Goal: Task Accomplishment & Management: Use online tool/utility

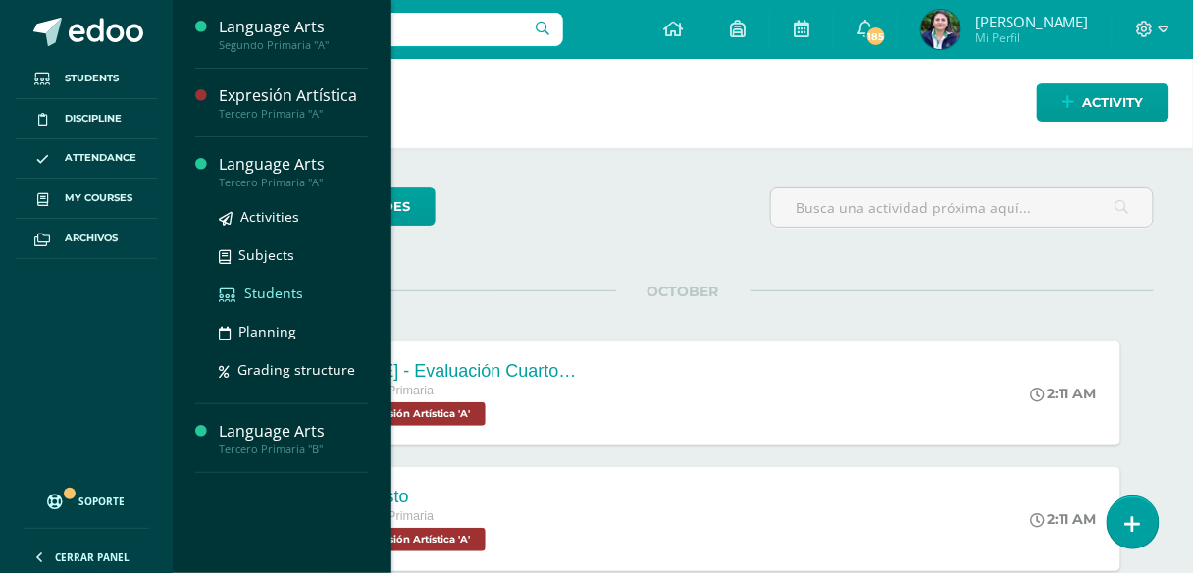
click at [273, 289] on span "Students" at bounding box center [273, 292] width 59 height 19
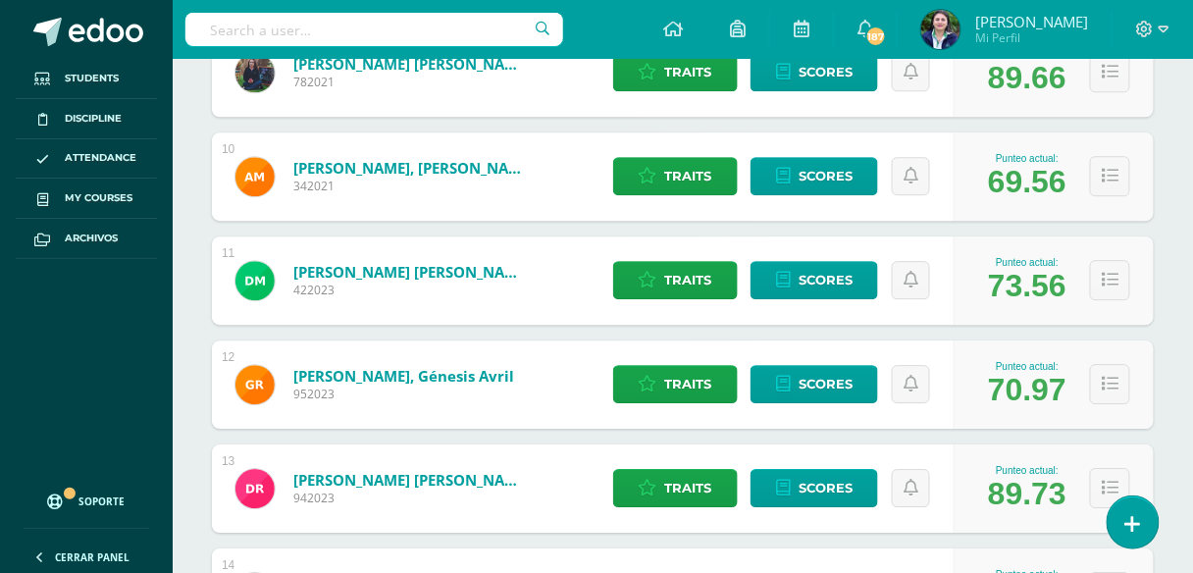
scroll to position [1419, 0]
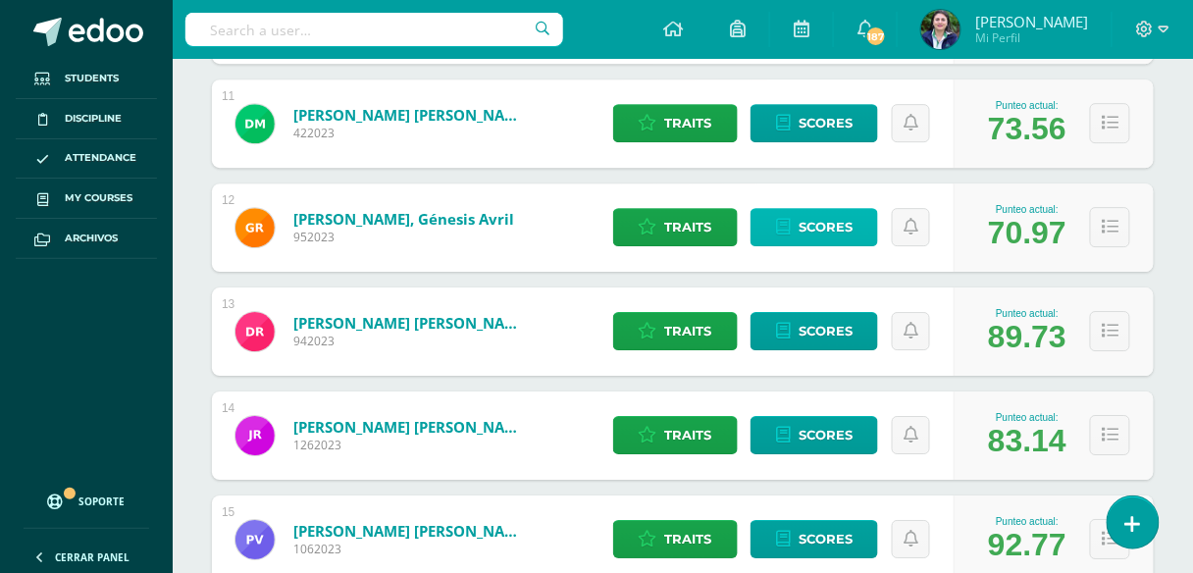
click at [803, 220] on span "Scores" at bounding box center [825, 227] width 54 height 36
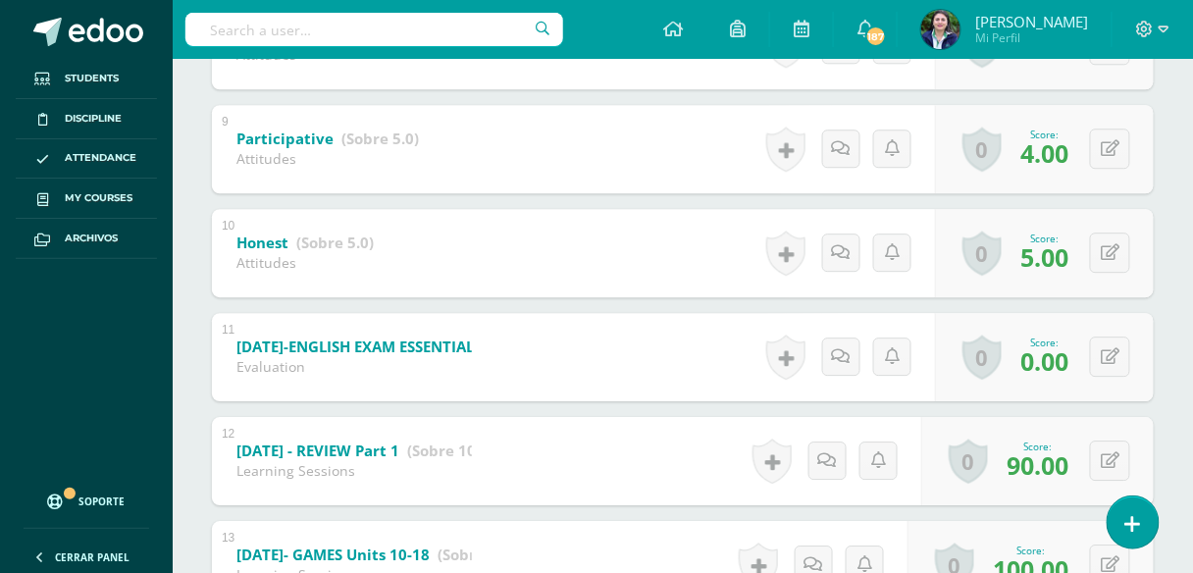
scroll to position [1325, 0]
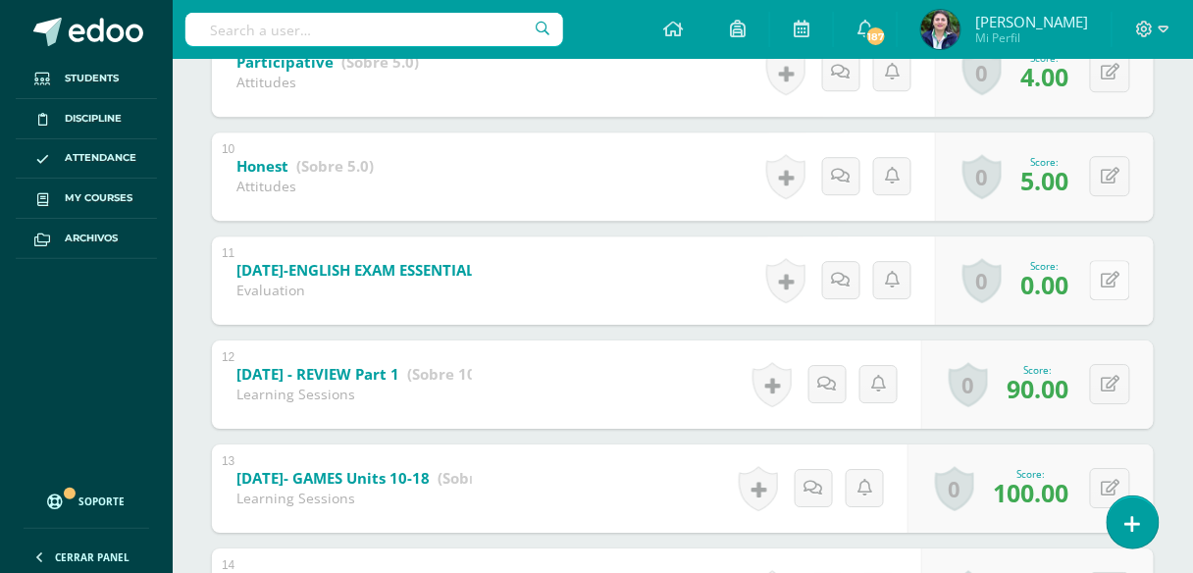
click at [1115, 285] on button at bounding box center [1110, 280] width 40 height 40
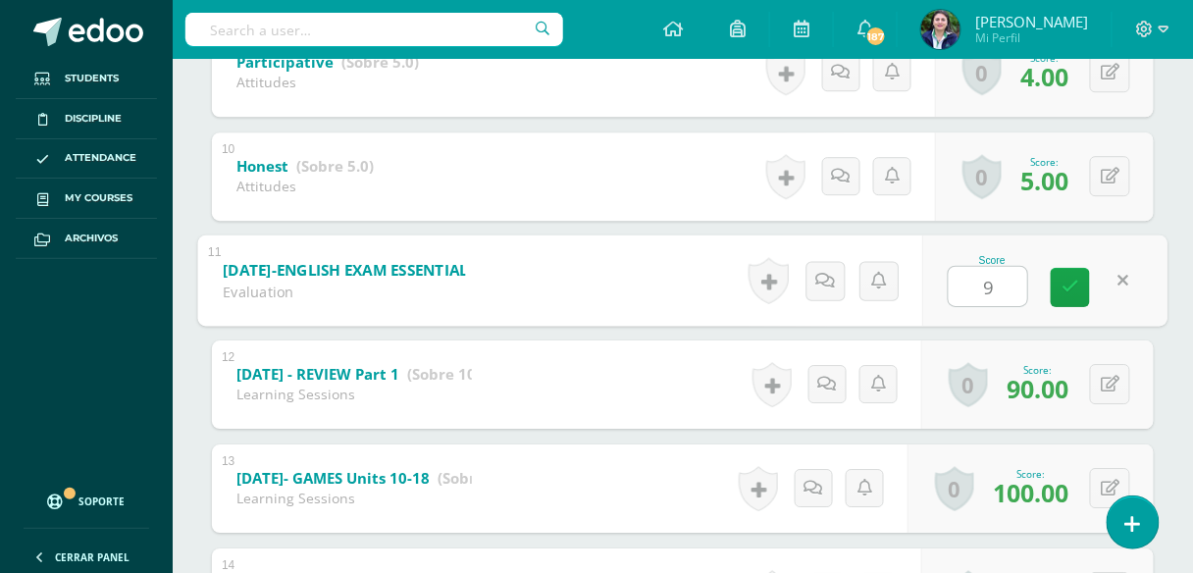
type input "90"
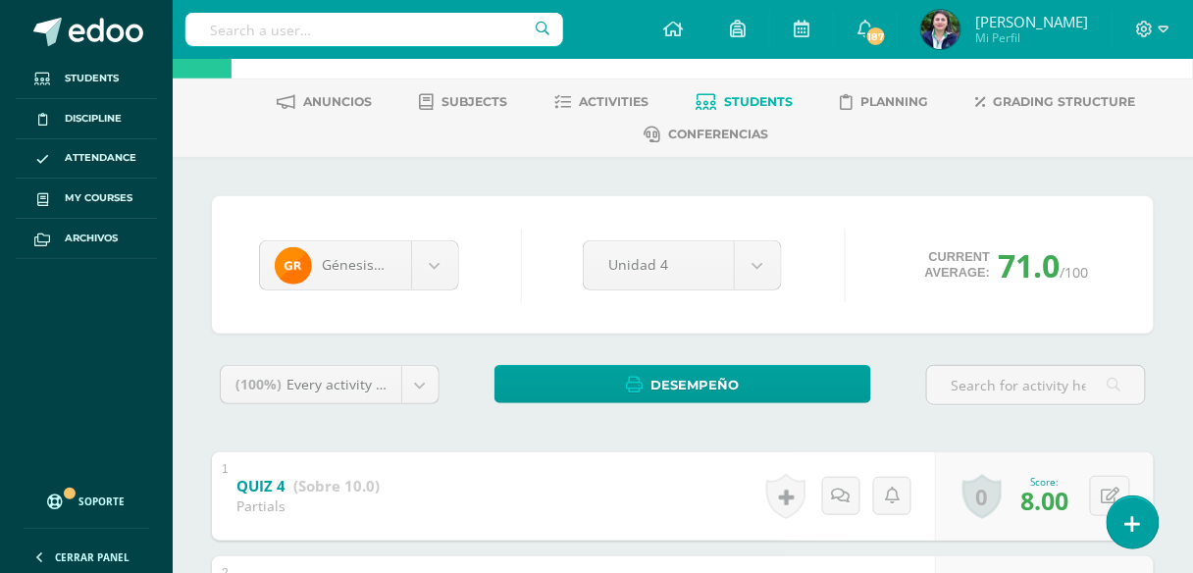
scroll to position [0, 0]
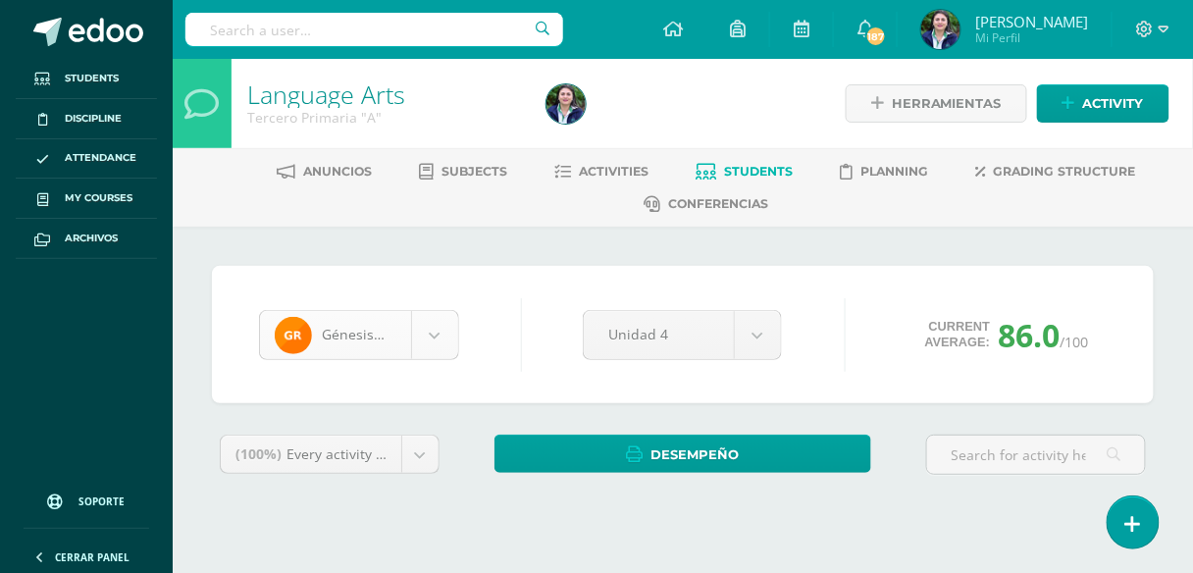
click at [431, 332] on body "Students Discipline Attendance My courses Archivos Soporte Help Reportar un pro…" at bounding box center [596, 280] width 1193 height 561
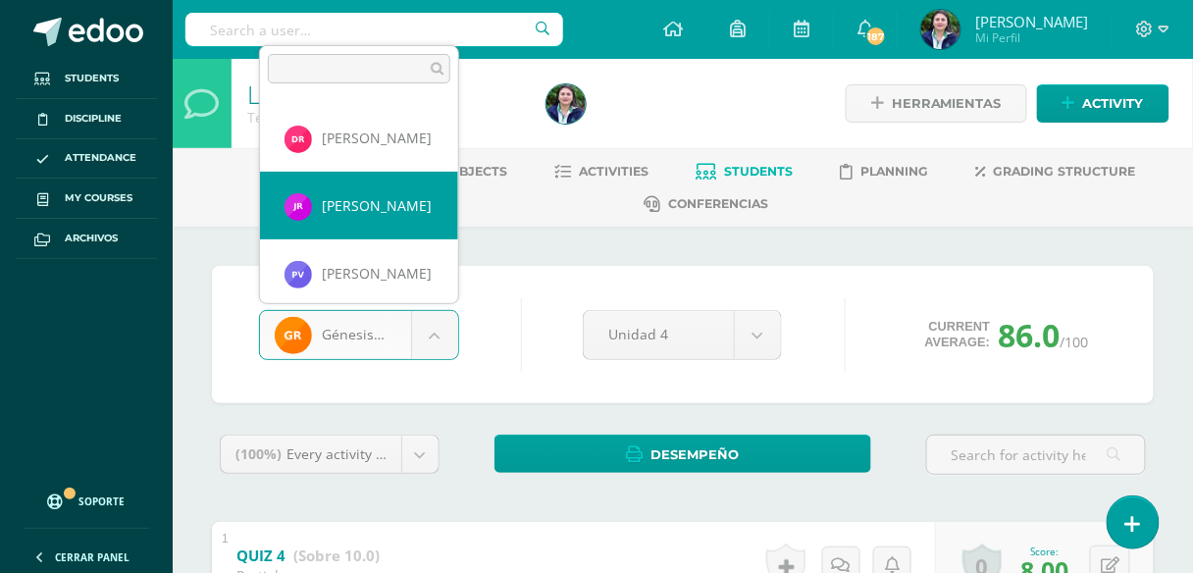
scroll to position [810, 0]
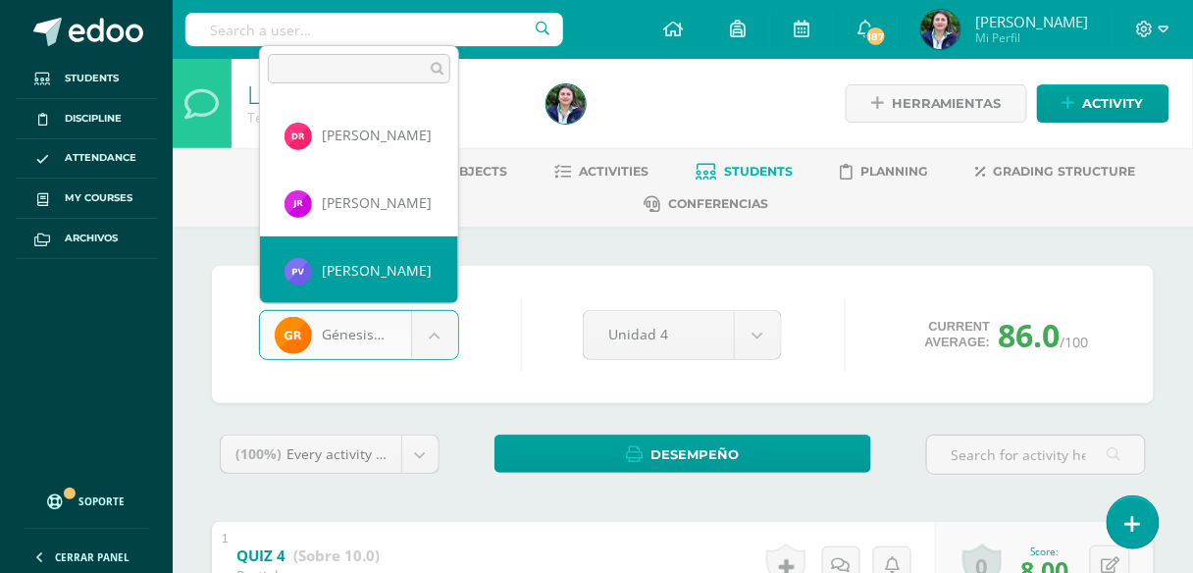
select select "610"
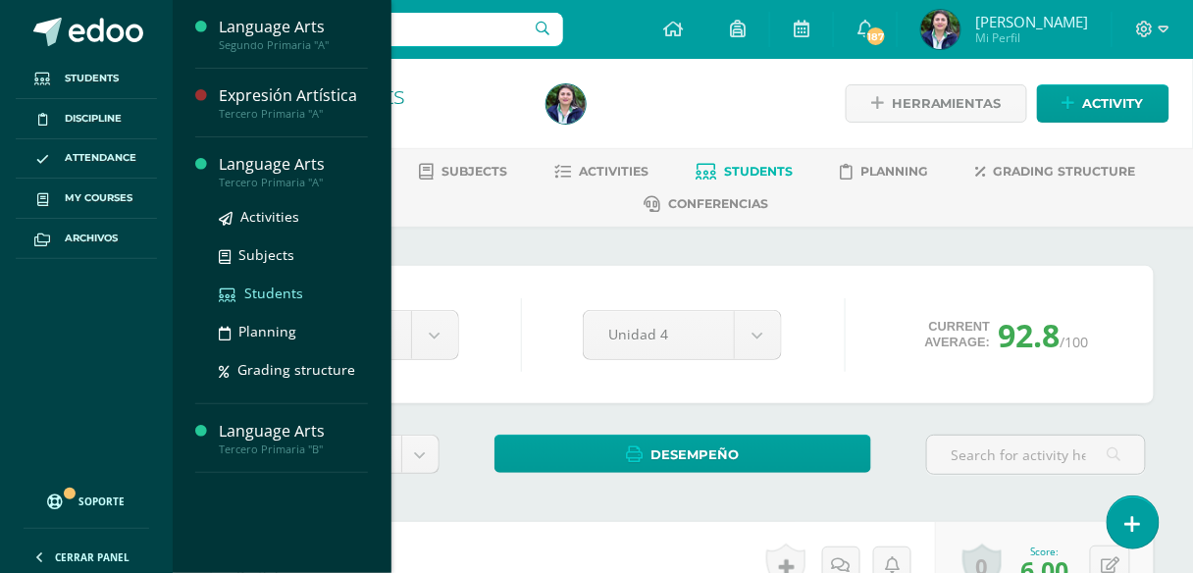
click at [265, 291] on span "Students" at bounding box center [273, 292] width 59 height 19
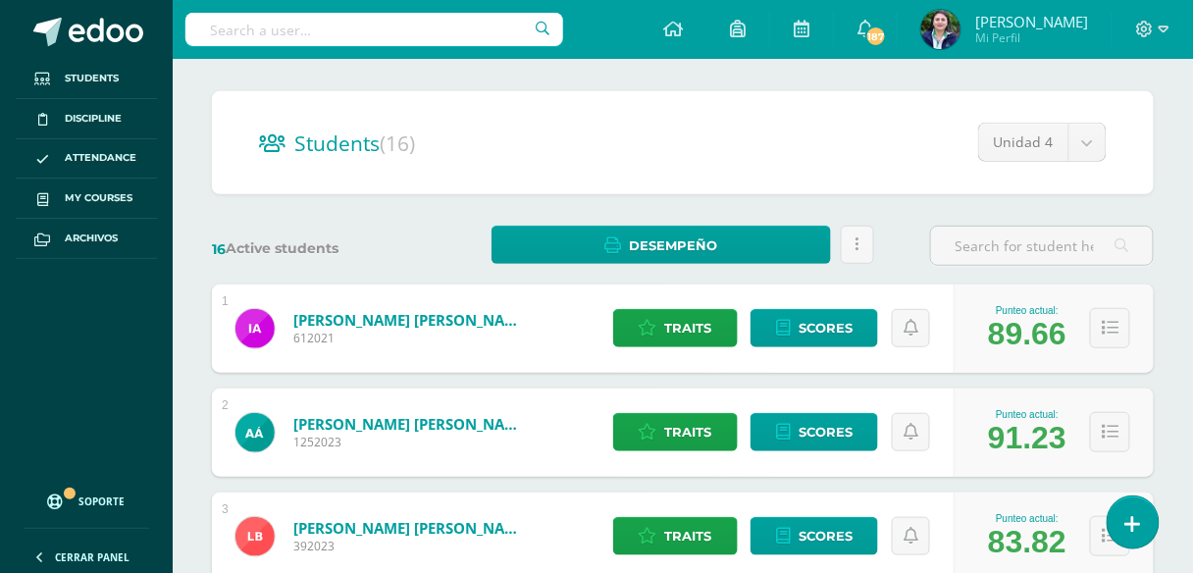
scroll to position [78, 0]
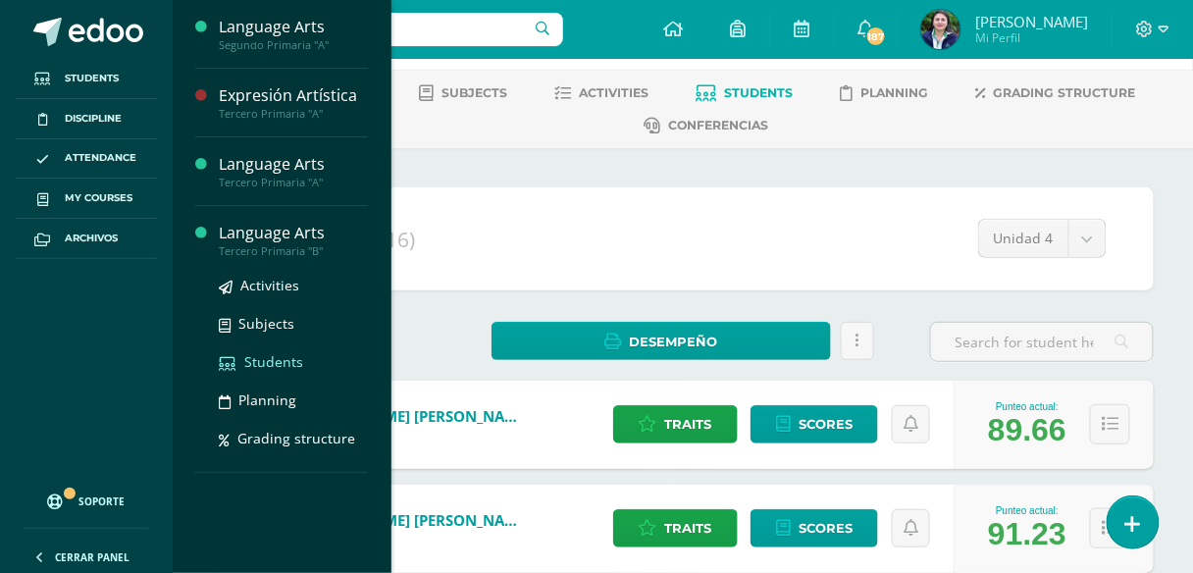
click at [282, 366] on span "Students" at bounding box center [273, 361] width 59 height 19
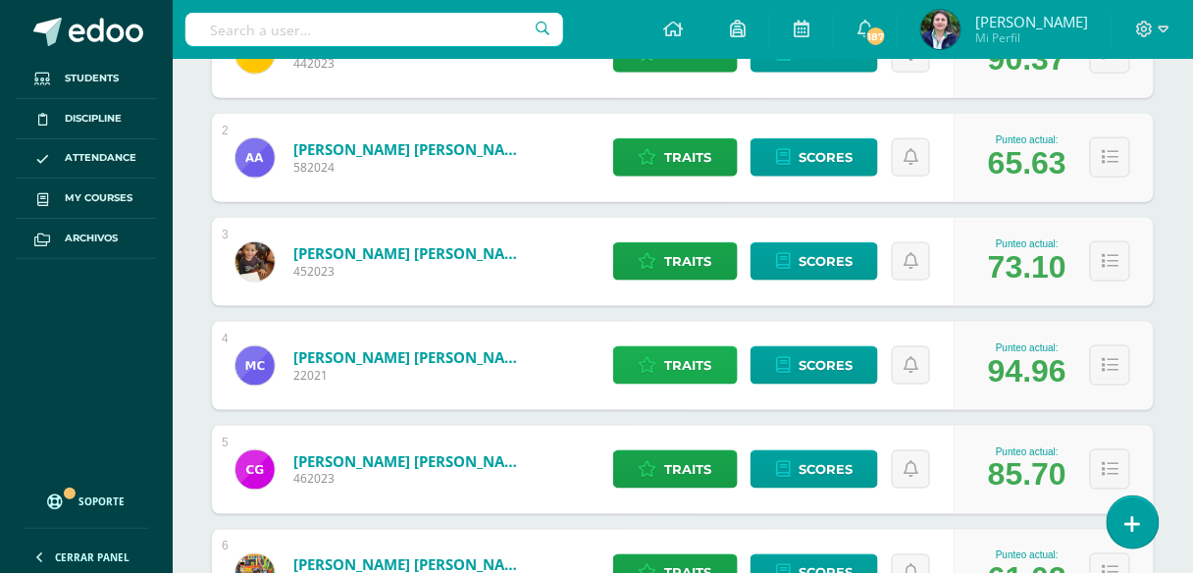
scroll to position [478, 0]
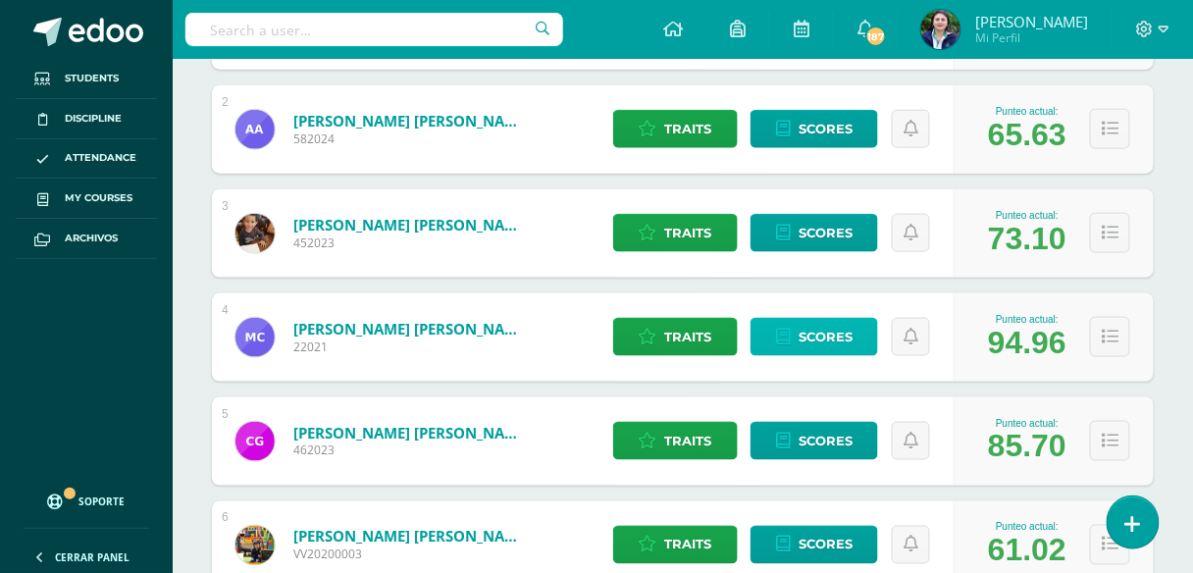
click at [812, 333] on span "Scores" at bounding box center [825, 337] width 54 height 36
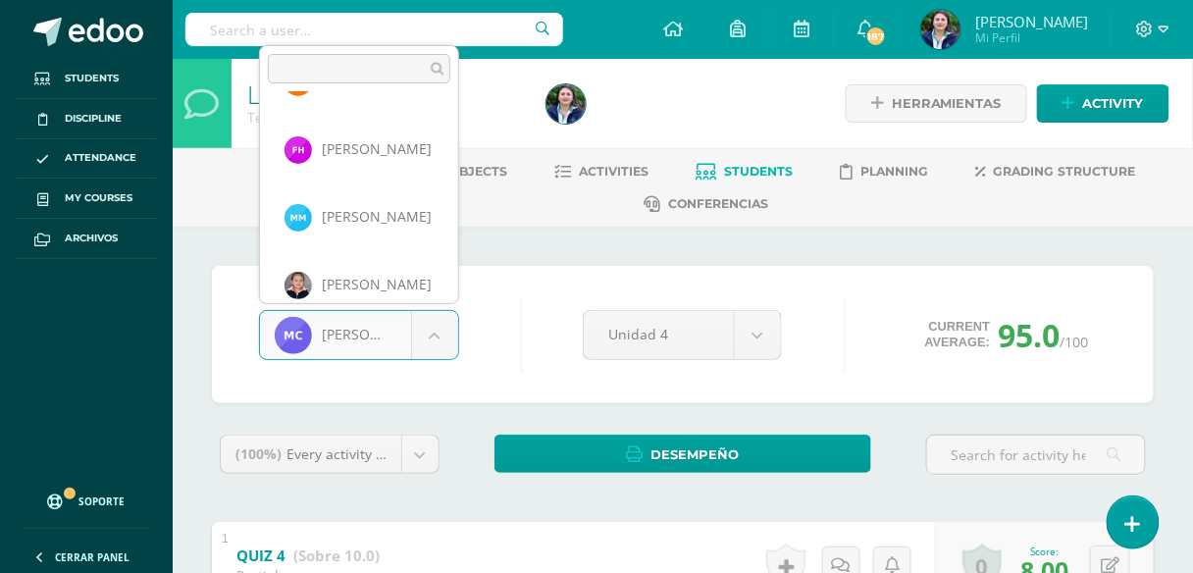
scroll to position [750, 0]
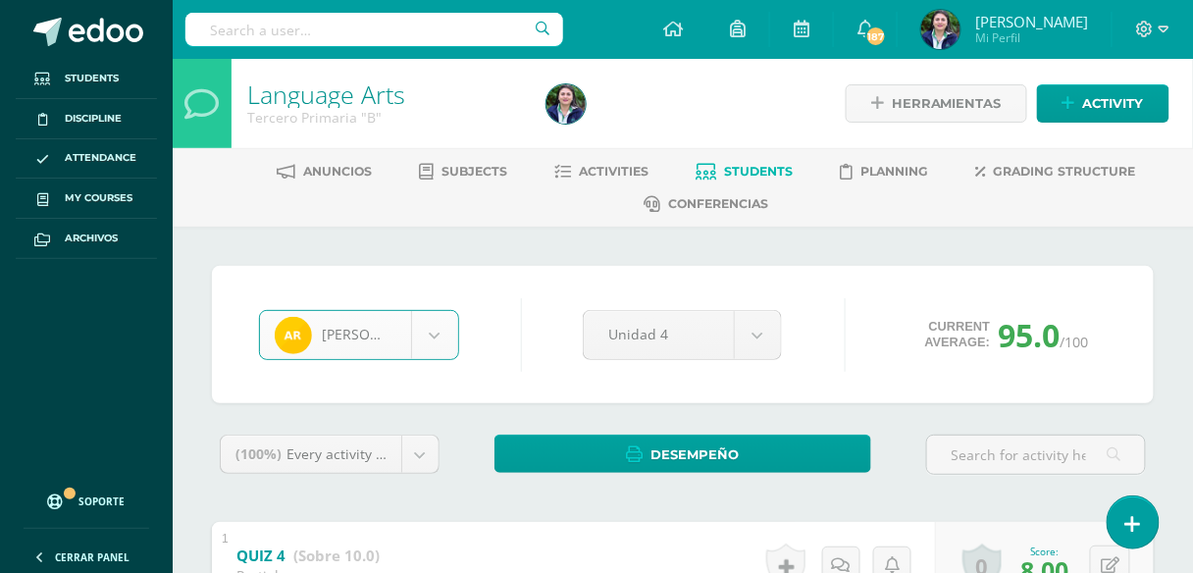
select select "550"
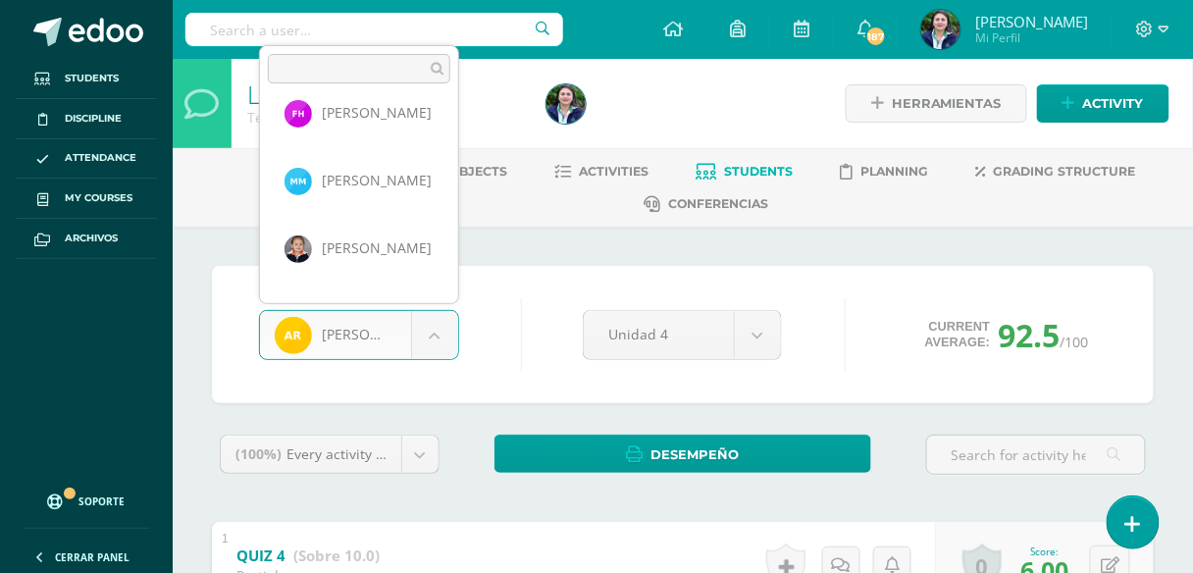
scroll to position [549, 0]
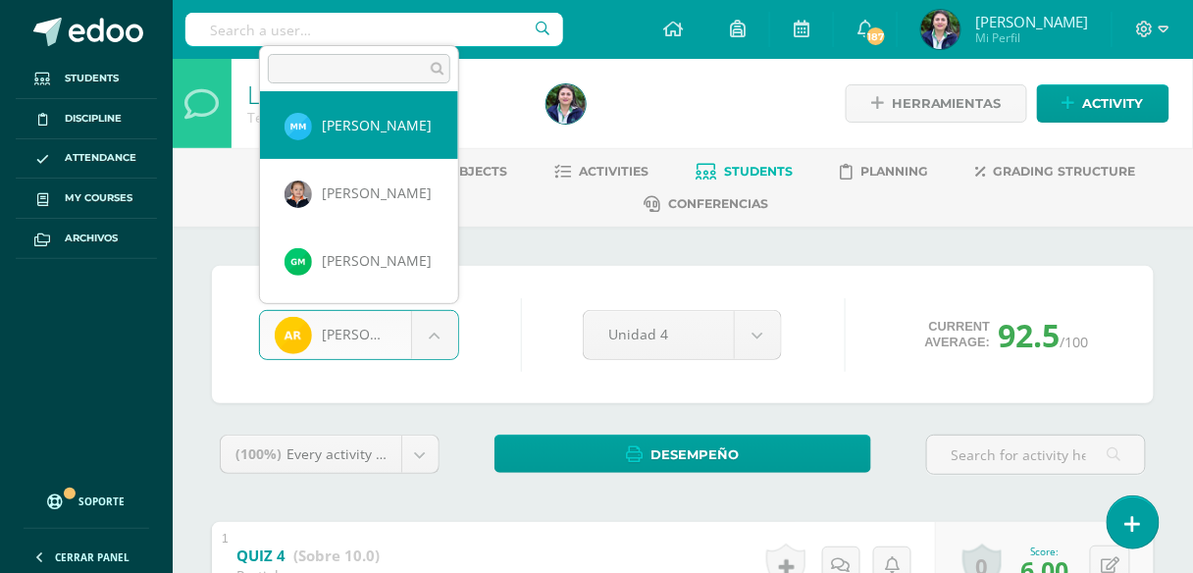
select select "634"
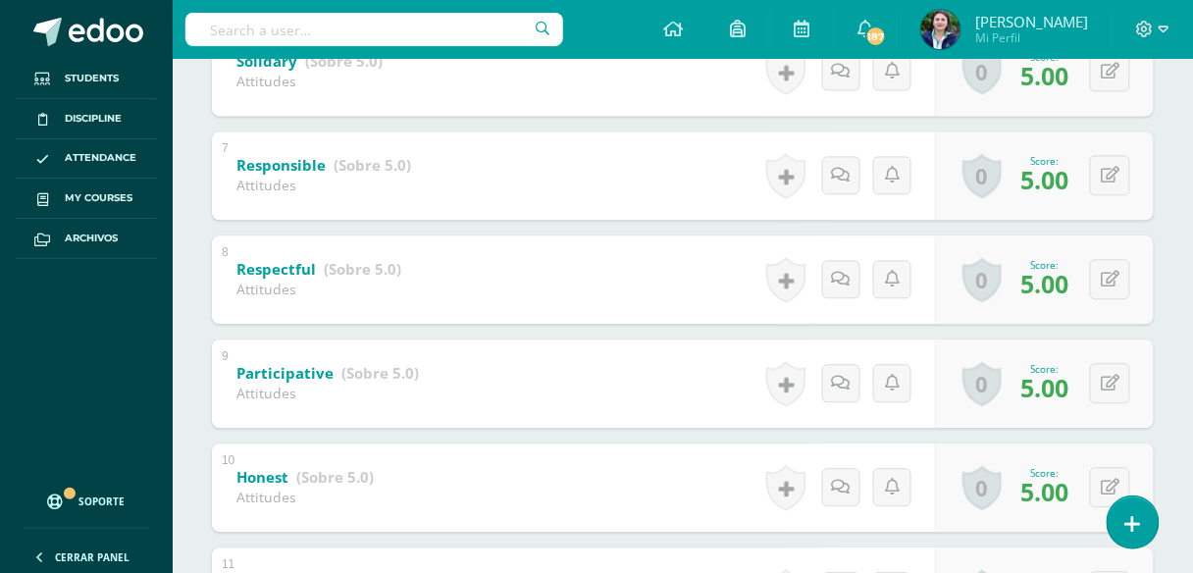
scroll to position [1247, 0]
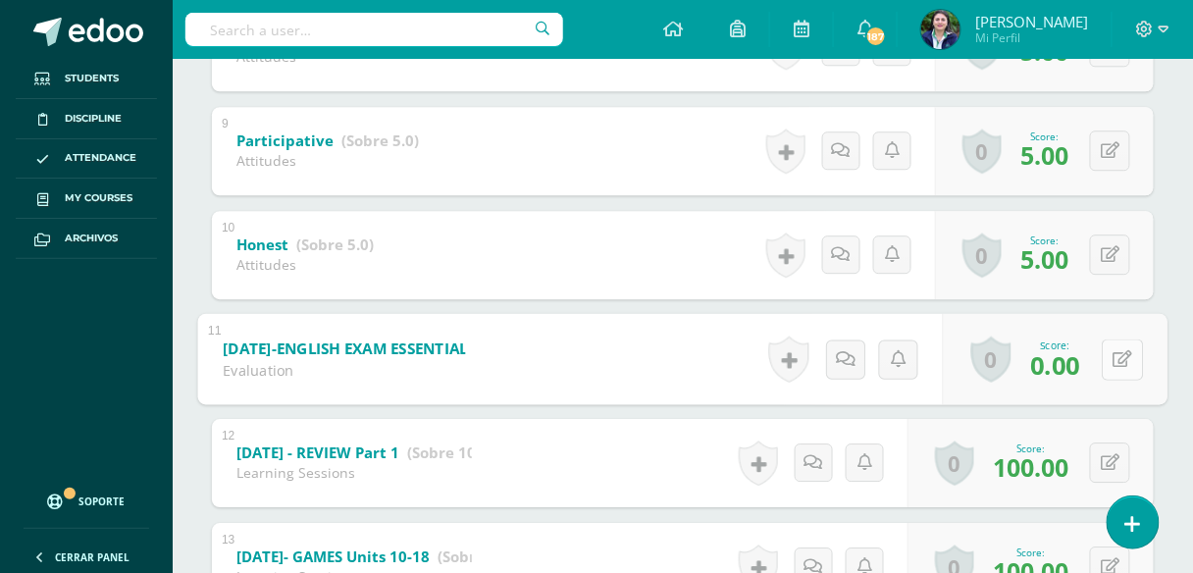
click at [1126, 362] on button at bounding box center [1122, 358] width 41 height 41
type input "65"
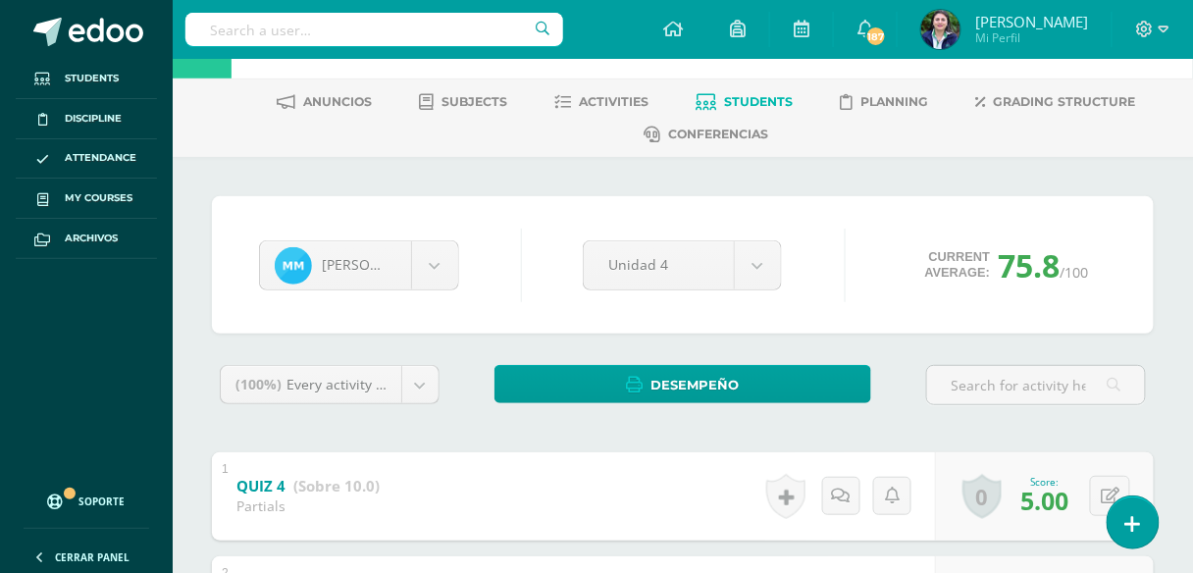
scroll to position [0, 0]
